Goal: Task Accomplishment & Management: Use online tool/utility

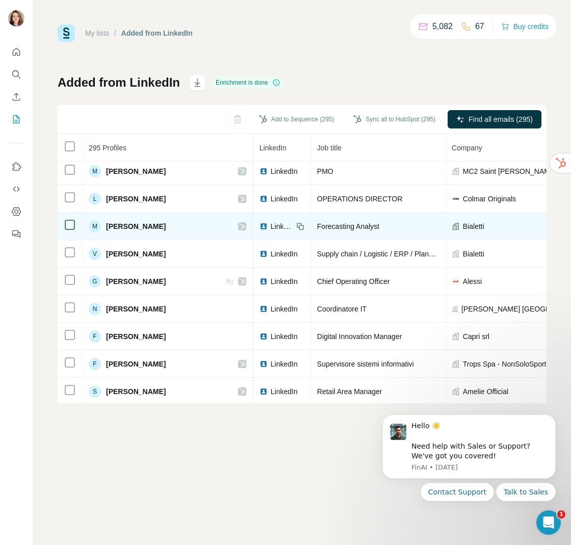
scroll to position [0, 62]
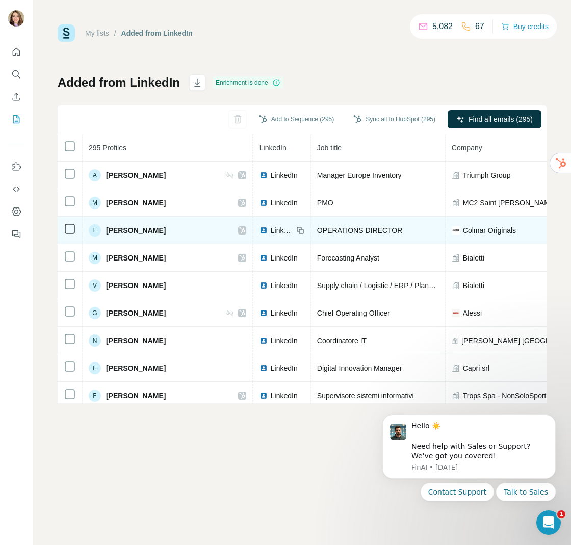
click at [180, 234] on div "L [PERSON_NAME]" at bounding box center [168, 230] width 158 height 12
click at [151, 231] on span "[PERSON_NAME]" at bounding box center [136, 230] width 60 height 10
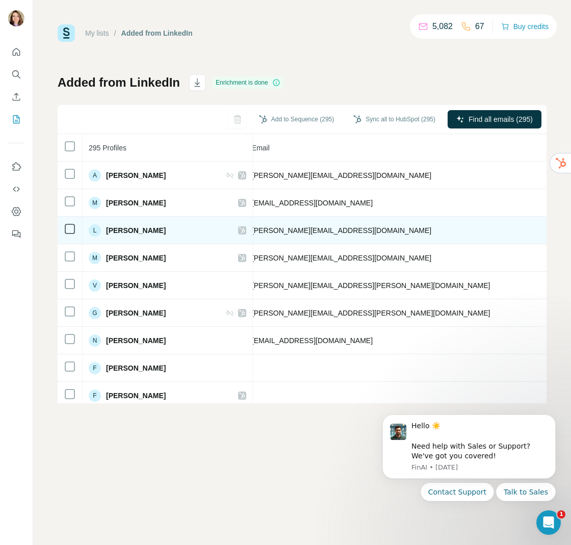
scroll to position [0, 407]
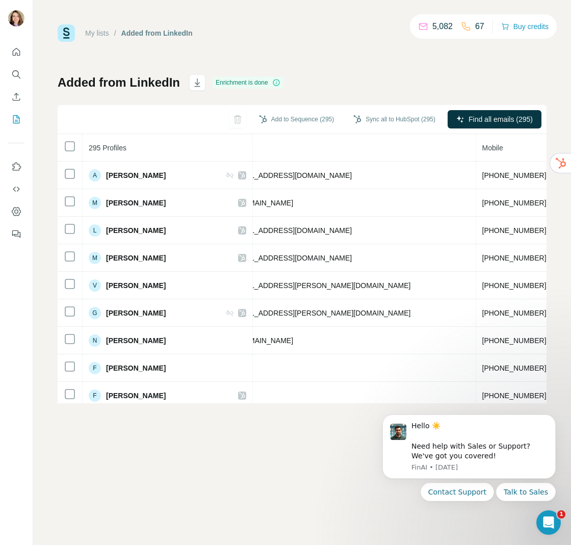
scroll to position [0, 492]
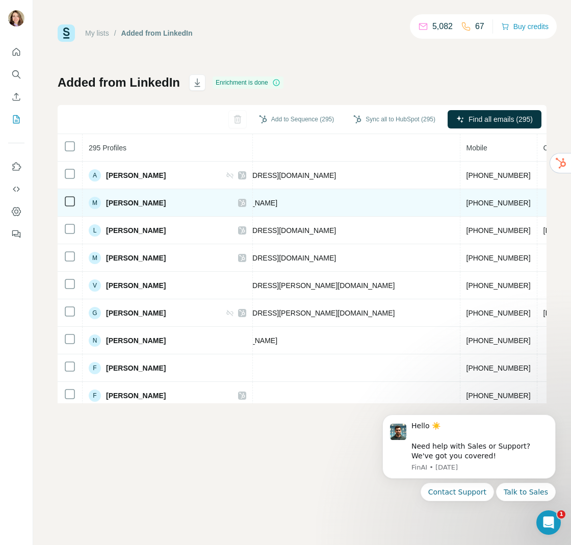
click at [466, 205] on ringoverc2c-number-84e06f14122c "[PHONE_NUMBER]" at bounding box center [498, 203] width 64 height 8
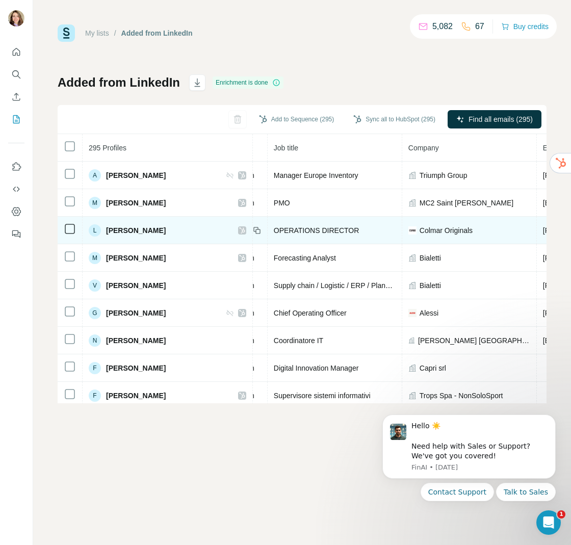
scroll to position [0, 93]
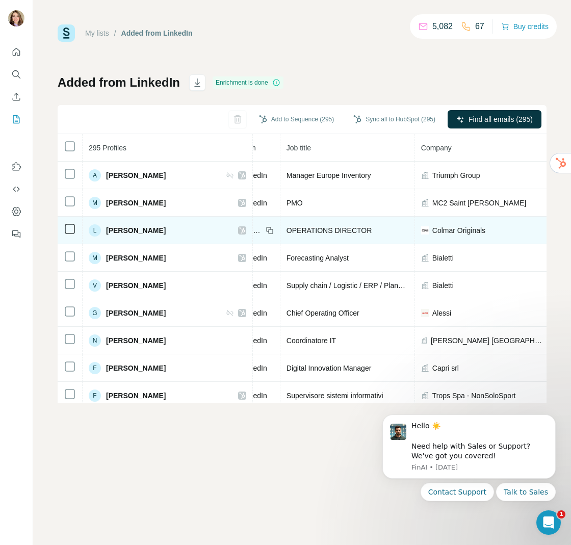
click at [384, 222] on td "OPERATIONS DIRECTOR" at bounding box center [347, 231] width 135 height 28
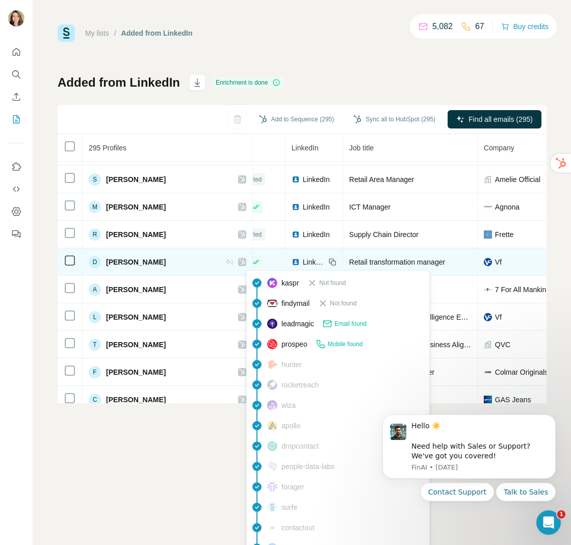
scroll to position [244, 0]
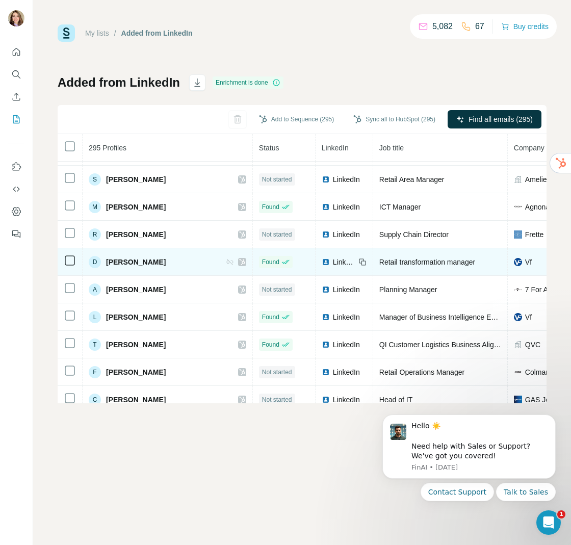
click at [333, 262] on span "LinkedIn" at bounding box center [344, 262] width 22 height 10
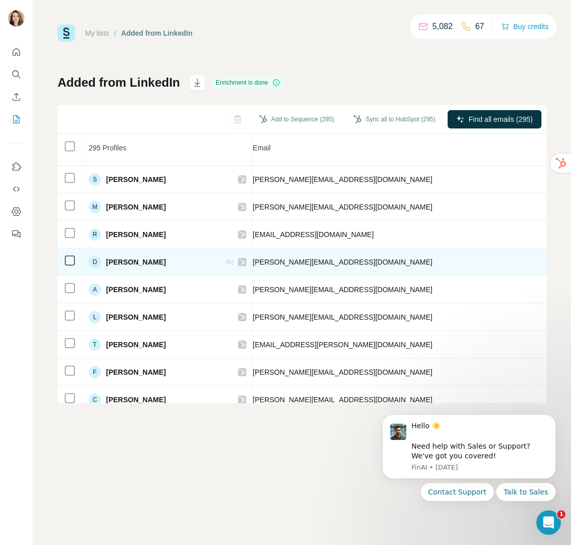
scroll to position [244, 485]
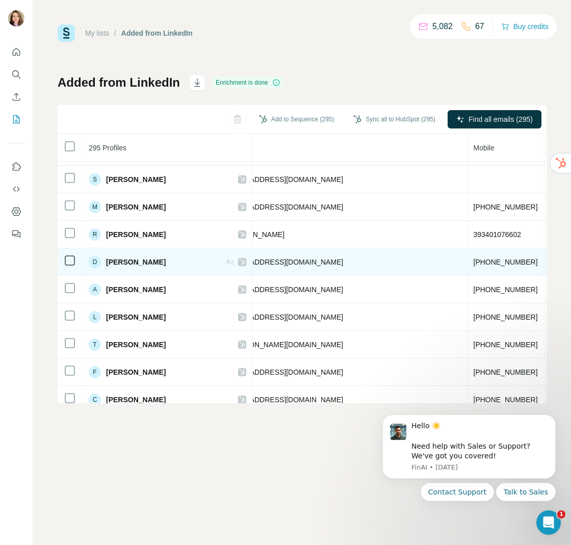
click at [474, 262] on ringoverc2c-number-84e06f14122c "[PHONE_NUMBER]" at bounding box center [506, 262] width 64 height 8
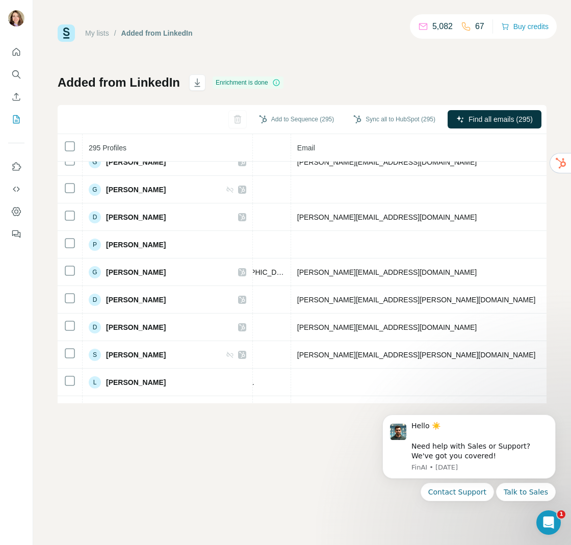
scroll to position [867, 352]
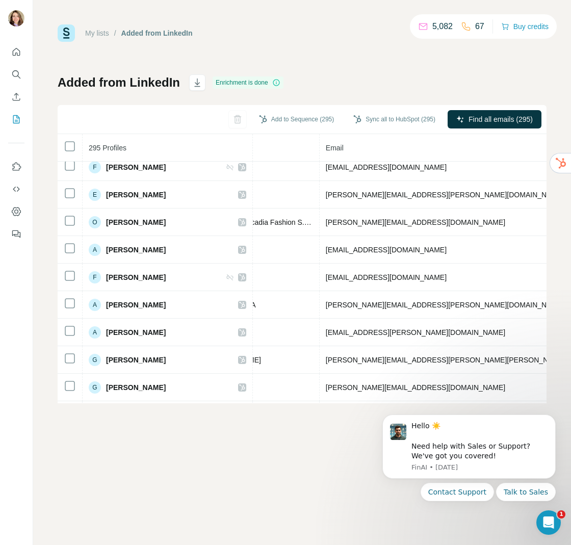
scroll to position [1329, 370]
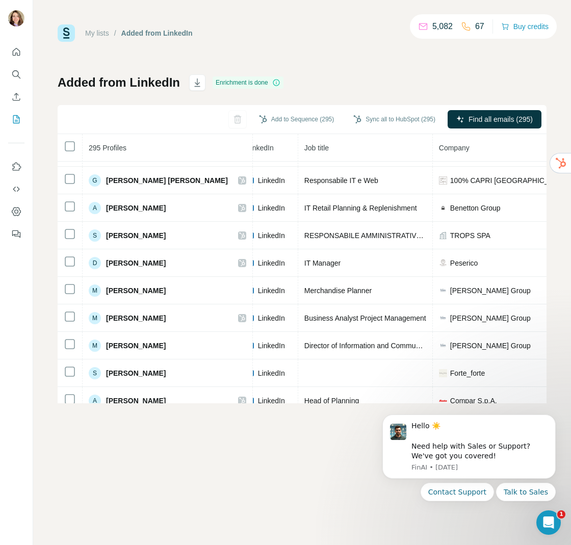
scroll to position [518, 75]
click at [365, 320] on span "Business Analyst Project Management" at bounding box center [365, 317] width 122 height 8
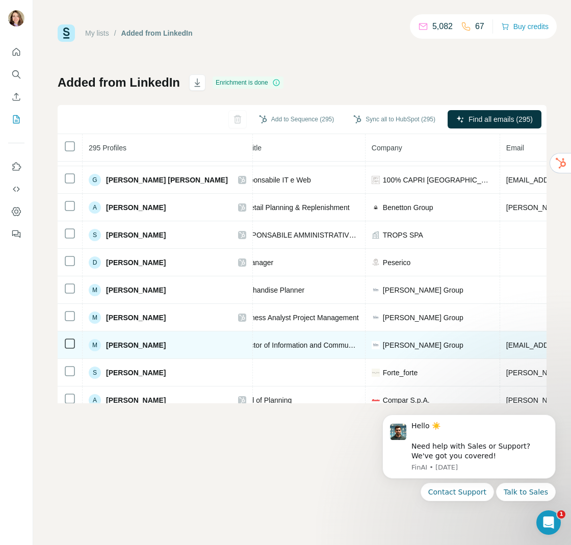
scroll to position [518, 0]
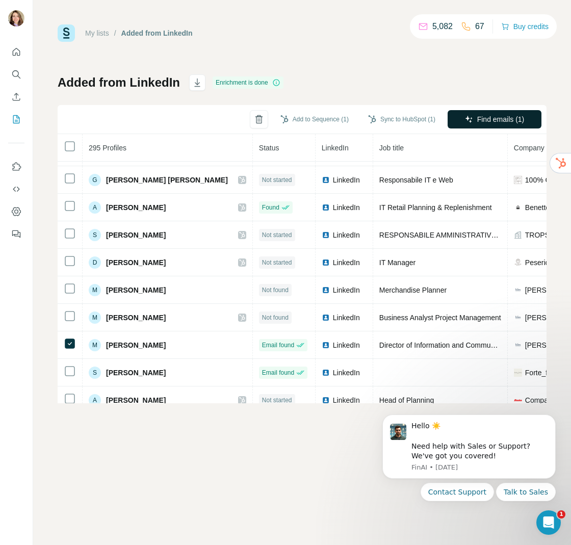
click at [524, 114] on button "Find emails (1)" at bounding box center [495, 119] width 94 height 18
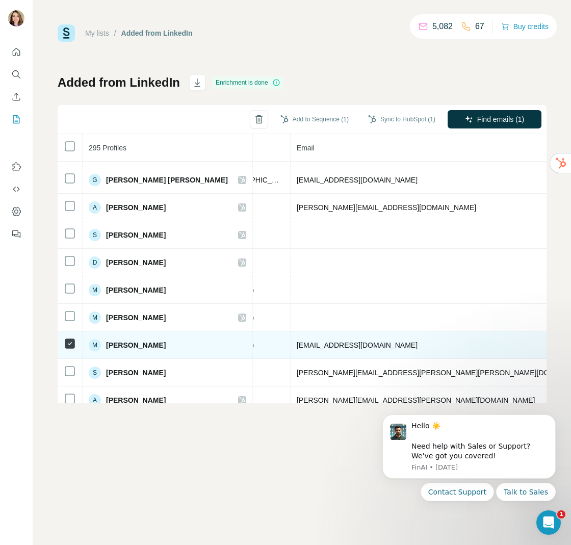
scroll to position [518, 360]
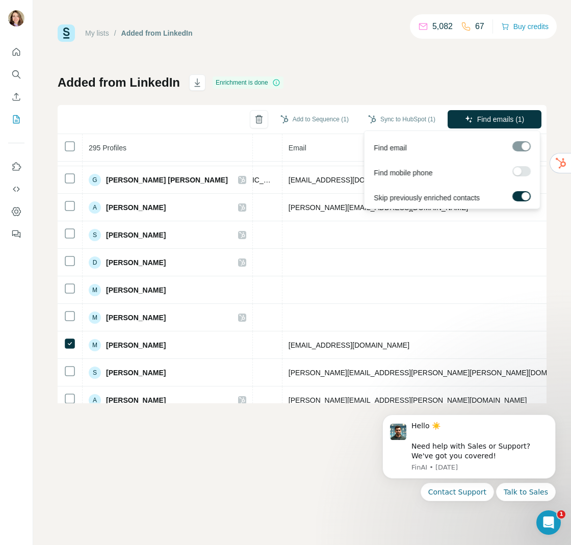
click at [517, 171] on div at bounding box center [517, 171] width 8 height 8
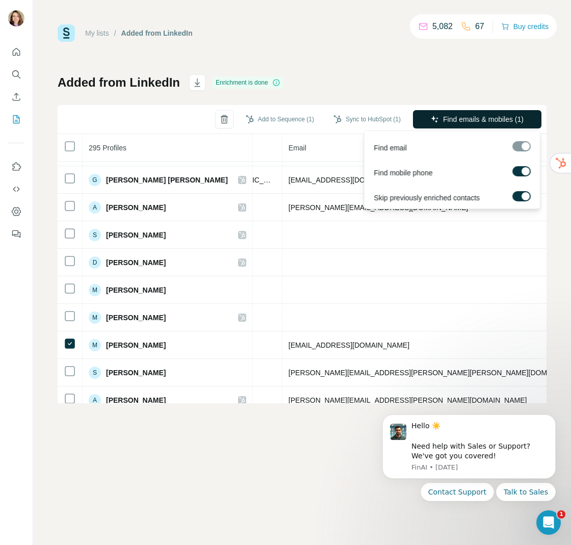
click at [506, 125] on button "Find emails & mobiles (1)" at bounding box center [477, 119] width 128 height 18
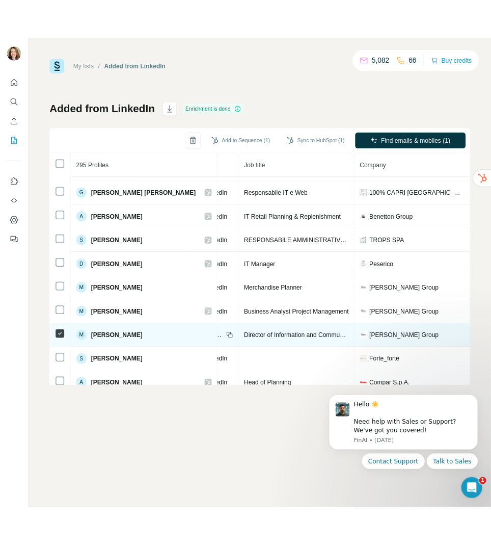
scroll to position [518, 0]
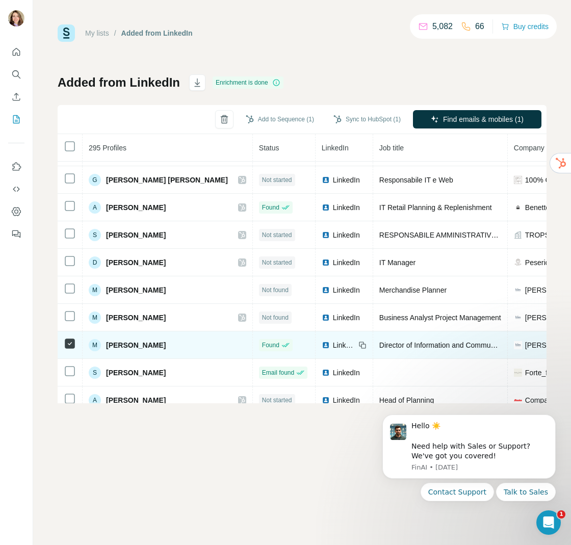
click at [333, 348] on span "LinkedIn" at bounding box center [344, 345] width 22 height 10
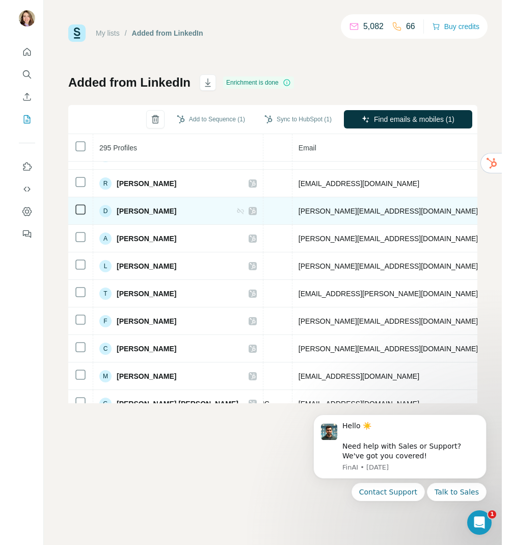
scroll to position [295, 382]
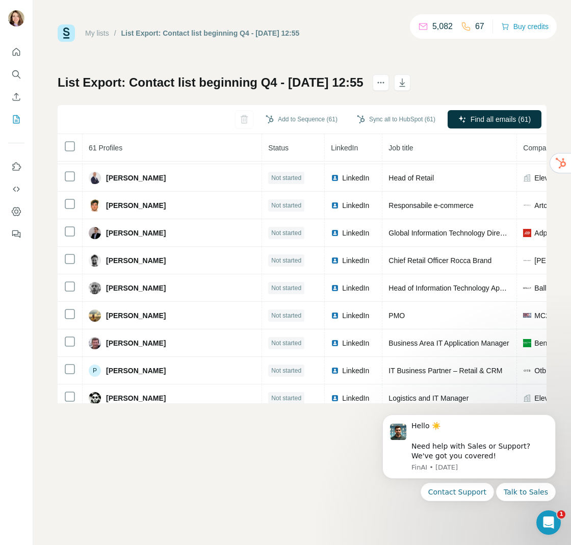
scroll to position [1352, 0]
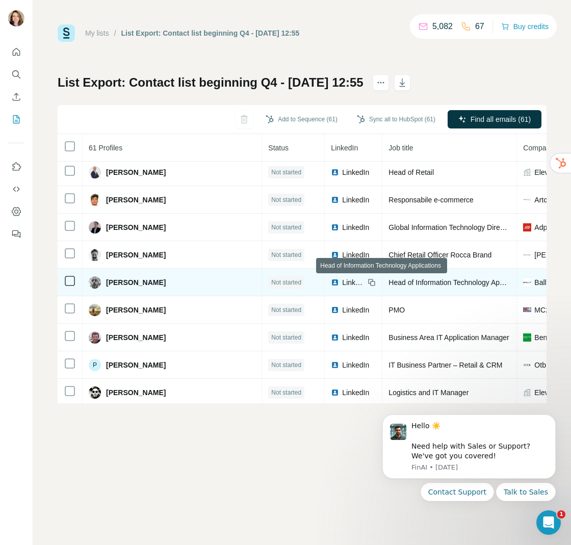
click at [388, 285] on span "Head of Information Technology Applications" at bounding box center [458, 282] width 141 height 8
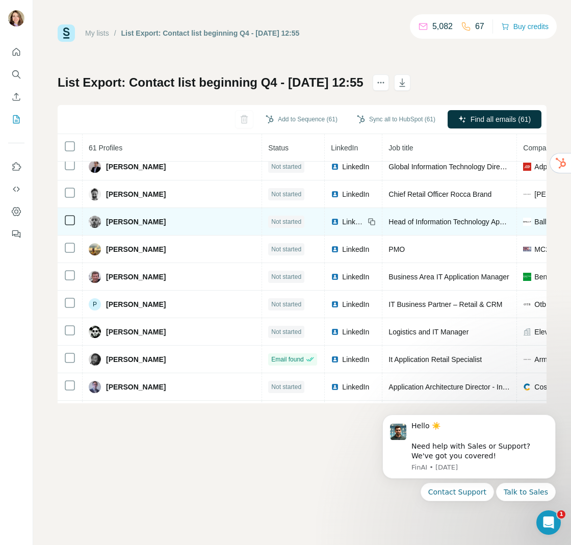
scroll to position [1437, 0]
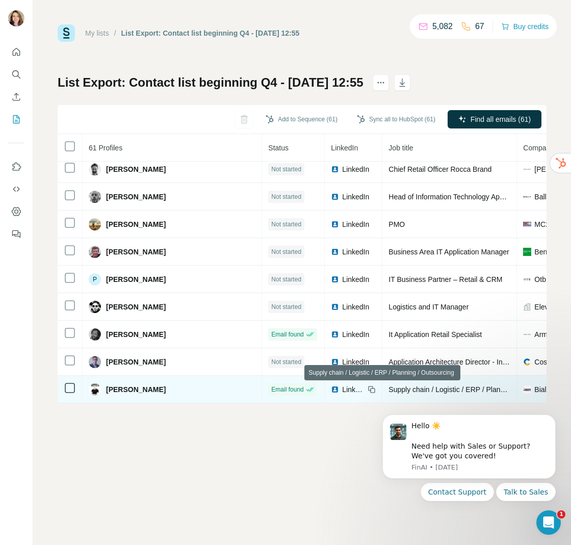
click at [417, 391] on span "Supply chain / Logistic / ERP / Planning / Outsourcing" at bounding box center [473, 389] width 170 height 8
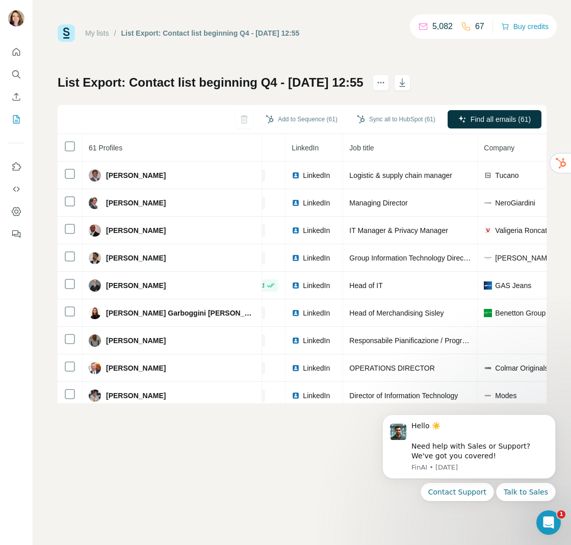
scroll to position [0, 0]
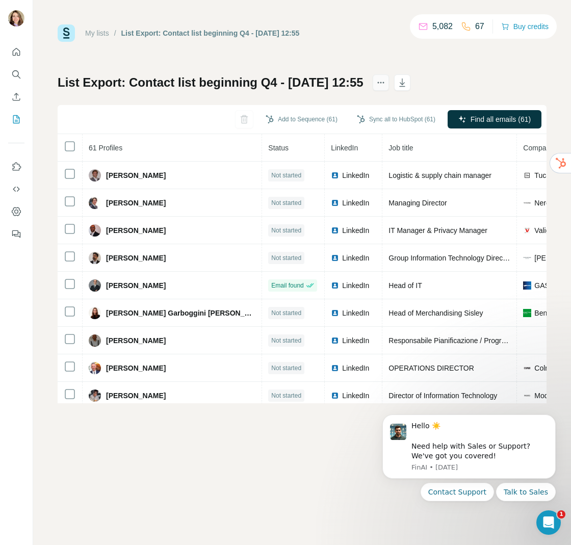
click at [386, 80] on icon "actions" at bounding box center [381, 82] width 10 height 10
click at [429, 60] on div "My lists / List Export: Contact list beginning Q4 - 08/10/2025 12:55 5,082 67 B…" at bounding box center [302, 213] width 489 height 379
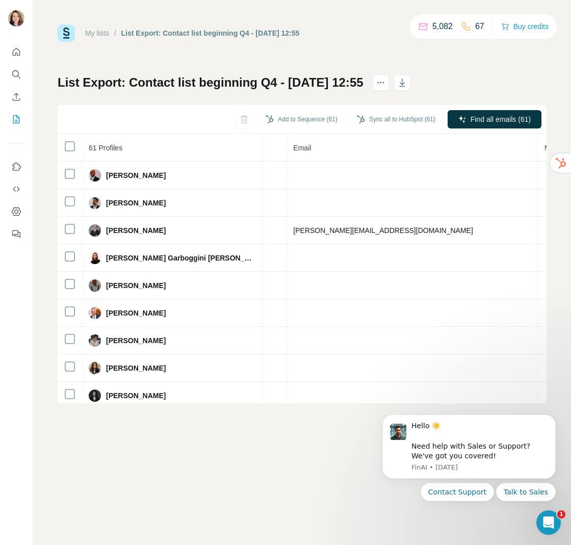
scroll to position [0, 364]
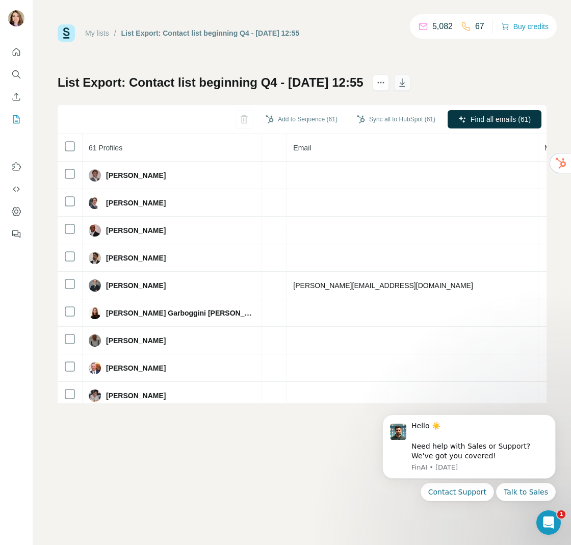
click at [405, 86] on icon "button" at bounding box center [402, 82] width 6 height 8
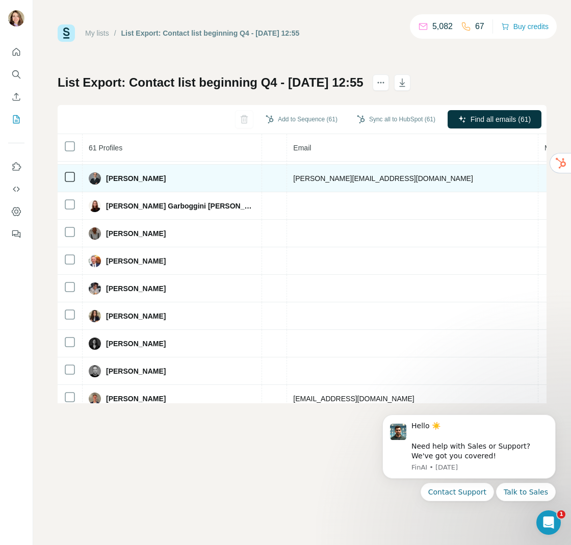
scroll to position [119, 364]
